Goal: Information Seeking & Learning: Learn about a topic

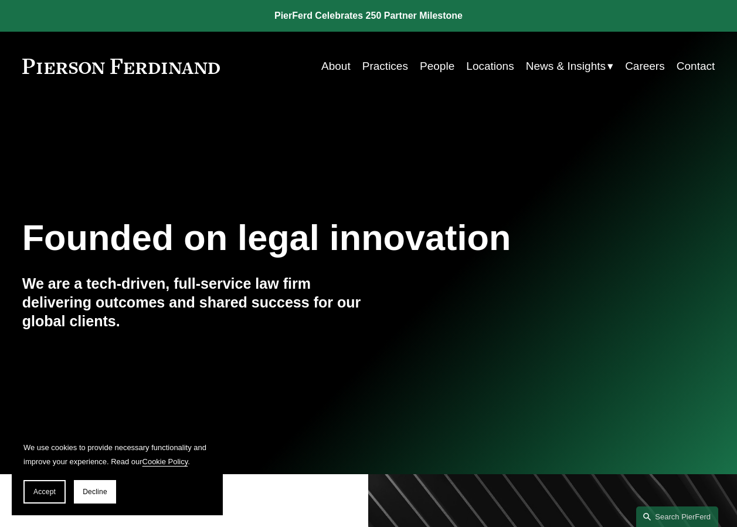
click at [371, 67] on link "Practices" at bounding box center [385, 66] width 46 height 22
click at [427, 63] on link "People" at bounding box center [437, 66] width 35 height 22
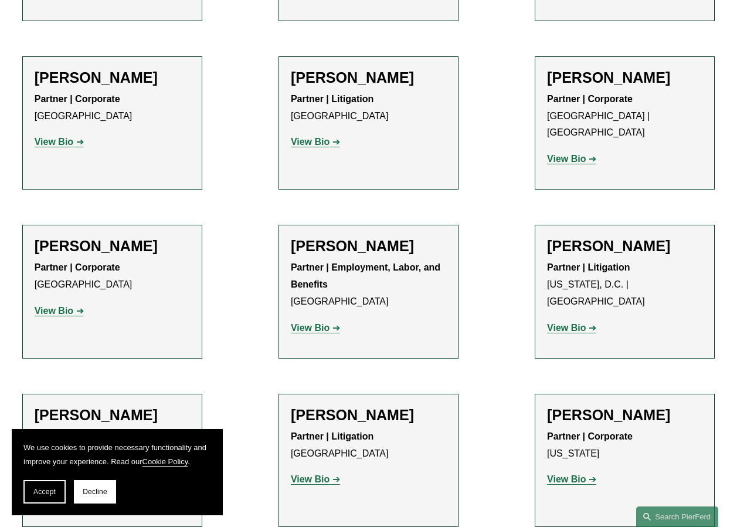
scroll to position [8912, 0]
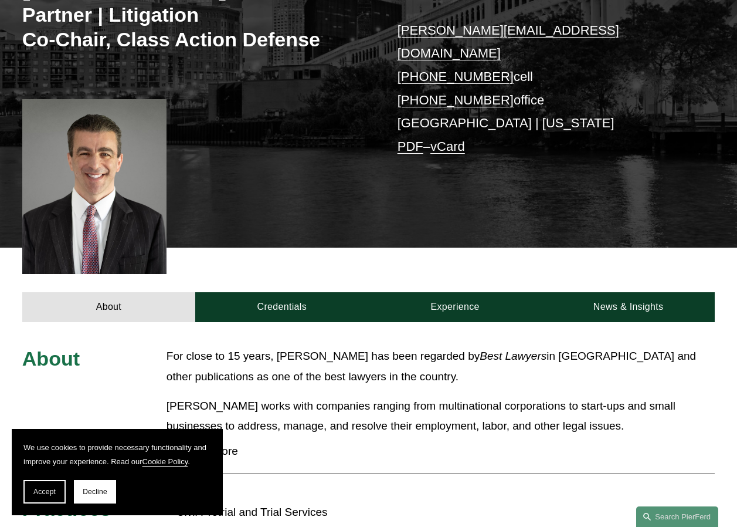
scroll to position [182, 0]
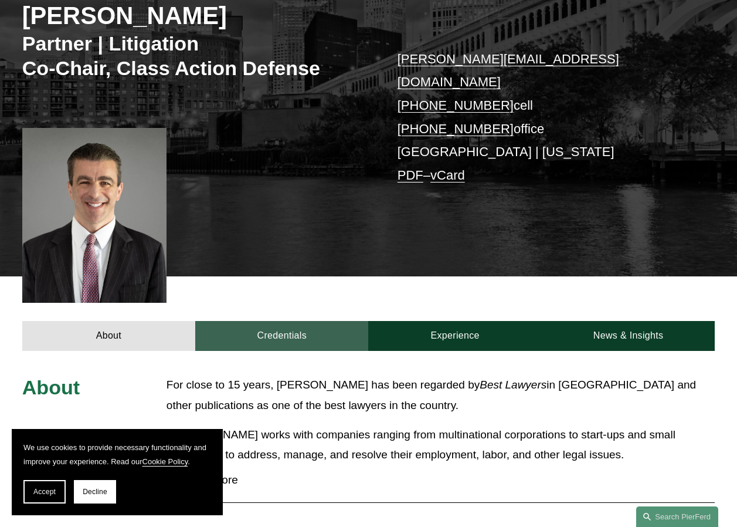
click at [321, 321] on link "Credentials" at bounding box center [281, 336] width 173 height 30
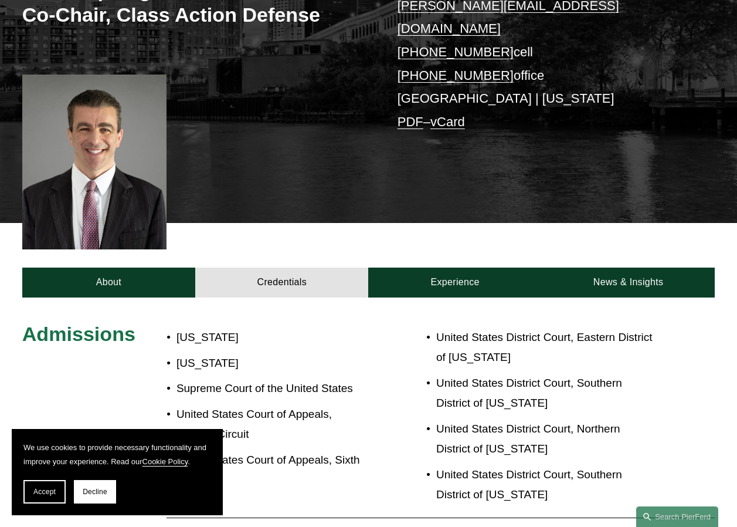
scroll to position [299, 0]
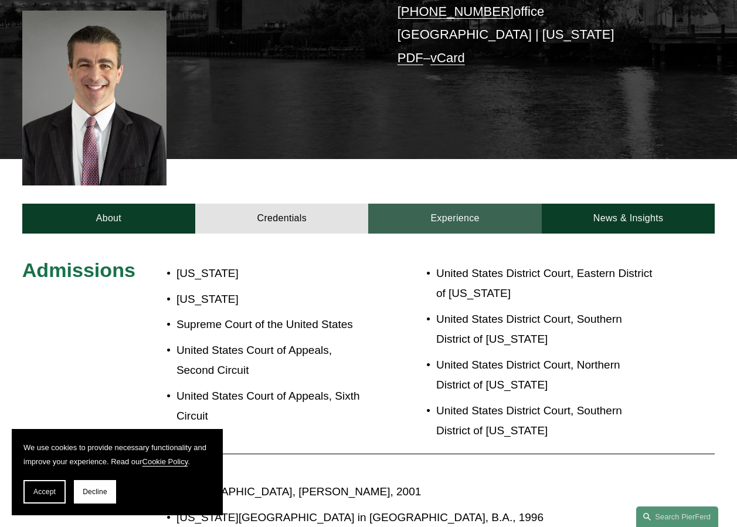
click at [439, 203] on link "Experience" at bounding box center [454, 218] width 173 height 30
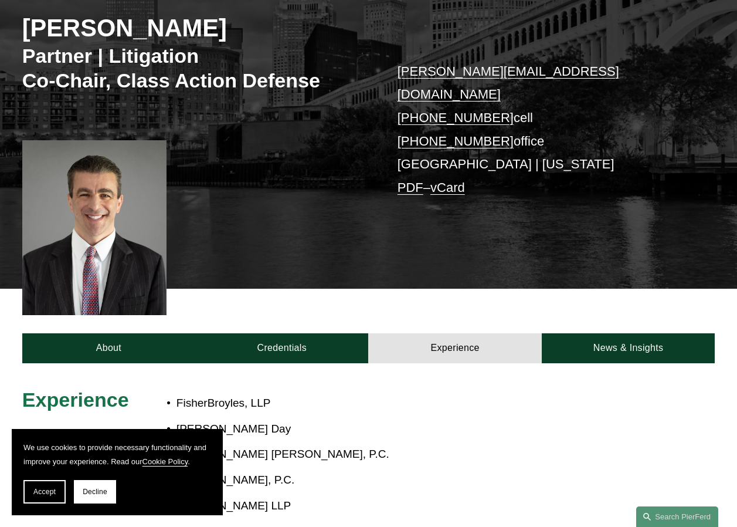
scroll to position [64, 0]
